Goal: Task Accomplishment & Management: Use online tool/utility

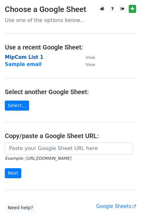
click at [23, 57] on strong "MipCom List 1" at bounding box center [24, 57] width 39 height 6
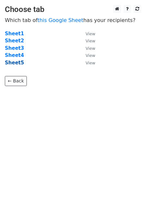
click at [16, 62] on strong "Sheet5" at bounding box center [14, 63] width 19 height 6
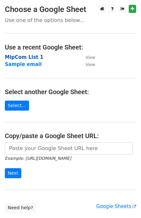
click at [27, 59] on strong "MipCom List 1" at bounding box center [24, 57] width 39 height 6
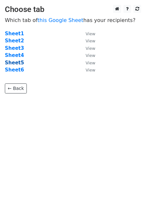
click at [19, 62] on strong "Sheet5" at bounding box center [14, 63] width 19 height 6
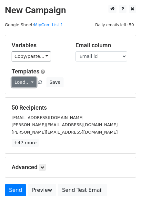
click at [21, 83] on link "Load..." at bounding box center [24, 82] width 25 height 10
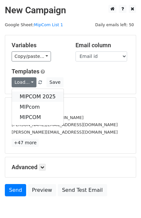
click at [28, 95] on link "MIPCOM 2025" at bounding box center [38, 97] width 52 height 10
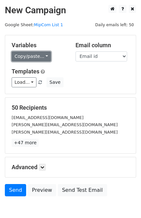
click at [40, 57] on link "Copy/paste..." at bounding box center [32, 56] width 40 height 10
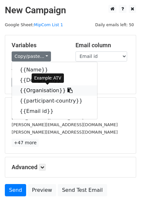
click at [68, 90] on icon at bounding box center [70, 90] width 5 height 5
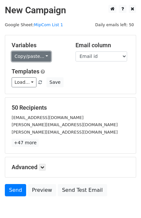
click at [45, 56] on link "Copy/paste..." at bounding box center [32, 56] width 40 height 10
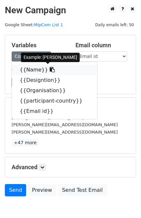
click at [50, 70] on icon at bounding box center [52, 69] width 5 height 5
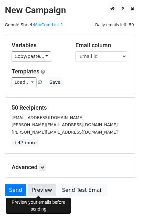
click at [34, 189] on link "Preview" at bounding box center [42, 190] width 28 height 12
click at [45, 189] on link "Preview" at bounding box center [42, 190] width 28 height 12
click at [41, 188] on link "Preview" at bounding box center [42, 190] width 28 height 12
click at [38, 190] on link "Preview" at bounding box center [42, 190] width 28 height 12
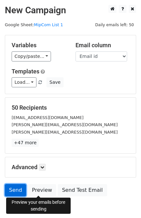
click at [15, 189] on link "Send" at bounding box center [15, 190] width 21 height 12
